Goal: Task Accomplishment & Management: Manage account settings

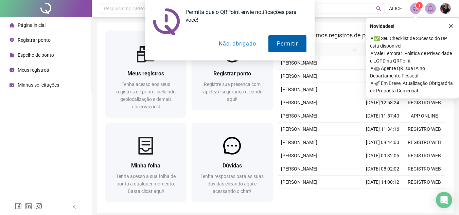
click at [284, 45] on button "Permitir" at bounding box center [287, 43] width 38 height 17
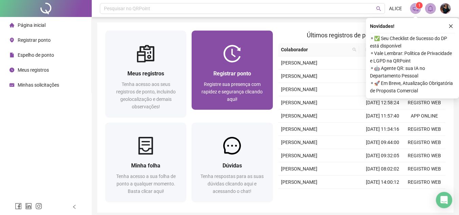
click at [210, 68] on div "Registrar ponto Registre sua presença com rapidez e segurança clicando aqui!" at bounding box center [232, 85] width 81 height 47
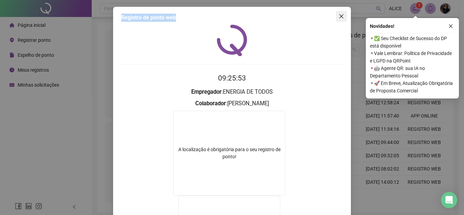
drag, startPoint x: 332, startPoint y: 19, endPoint x: 336, endPoint y: 16, distance: 4.1
click at [333, 18] on div "Registro de ponto web 09:25:53 Empregador : ENERGIA DE TODOS Colaborador : [PER…" at bounding box center [232, 163] width 238 height 313
click at [339, 15] on icon "close" at bounding box center [341, 16] width 5 height 5
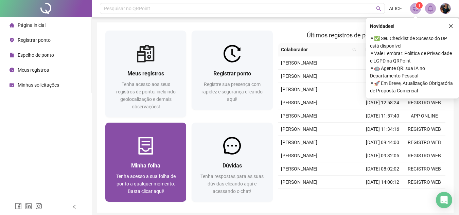
click at [150, 140] on img at bounding box center [146, 146] width 18 height 18
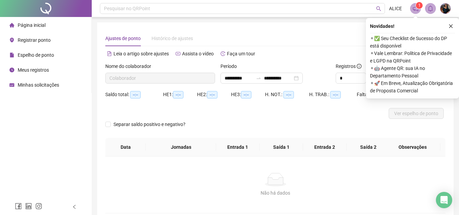
type input "**********"
click at [261, 76] on icon "swap-right" at bounding box center [258, 77] width 5 height 5
click at [448, 25] on button "button" at bounding box center [451, 26] width 8 height 8
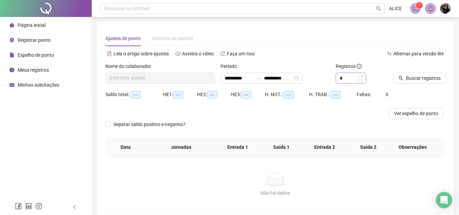
drag, startPoint x: 367, startPoint y: 71, endPoint x: 363, endPoint y: 77, distance: 7.2
click at [364, 77] on div "Registros *" at bounding box center [362, 72] width 52 height 21
click at [363, 77] on icon "up" at bounding box center [362, 76] width 2 height 2
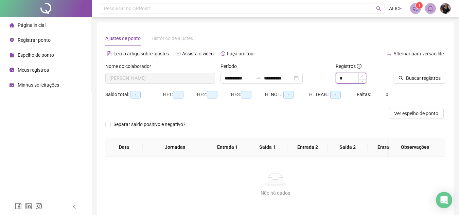
type input "*"
click at [363, 77] on icon "up" at bounding box center [362, 76] width 2 height 2
click at [416, 76] on span "Buscar registros" at bounding box center [423, 77] width 35 height 7
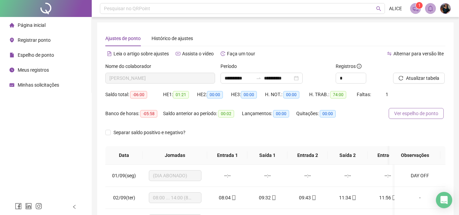
click at [418, 111] on span "Ver espelho de ponto" at bounding box center [416, 113] width 44 height 7
